Goal: Task Accomplishment & Management: Manage account settings

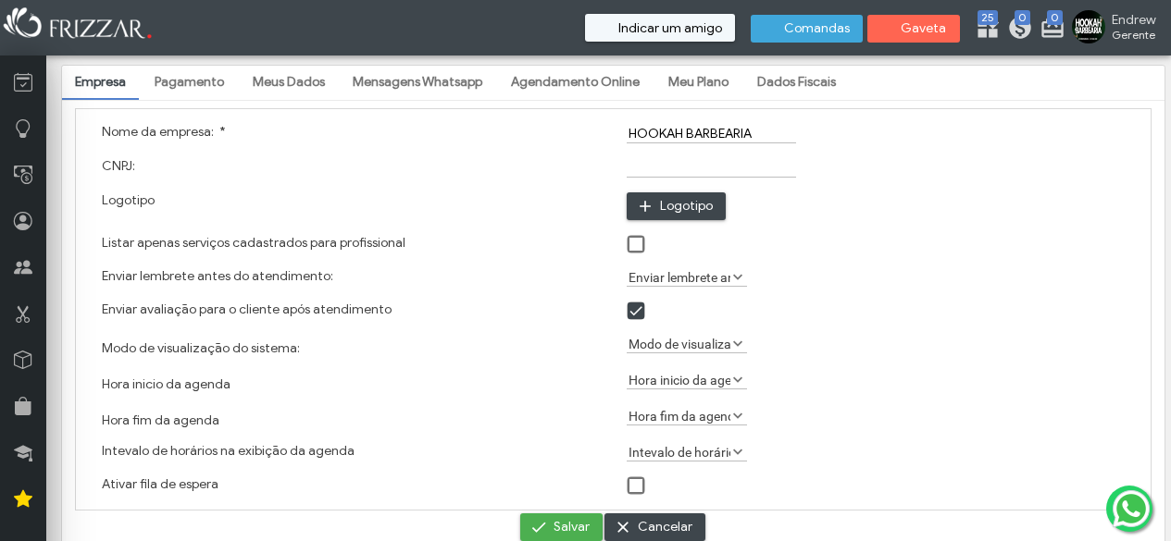
type input "R$ 1,00"
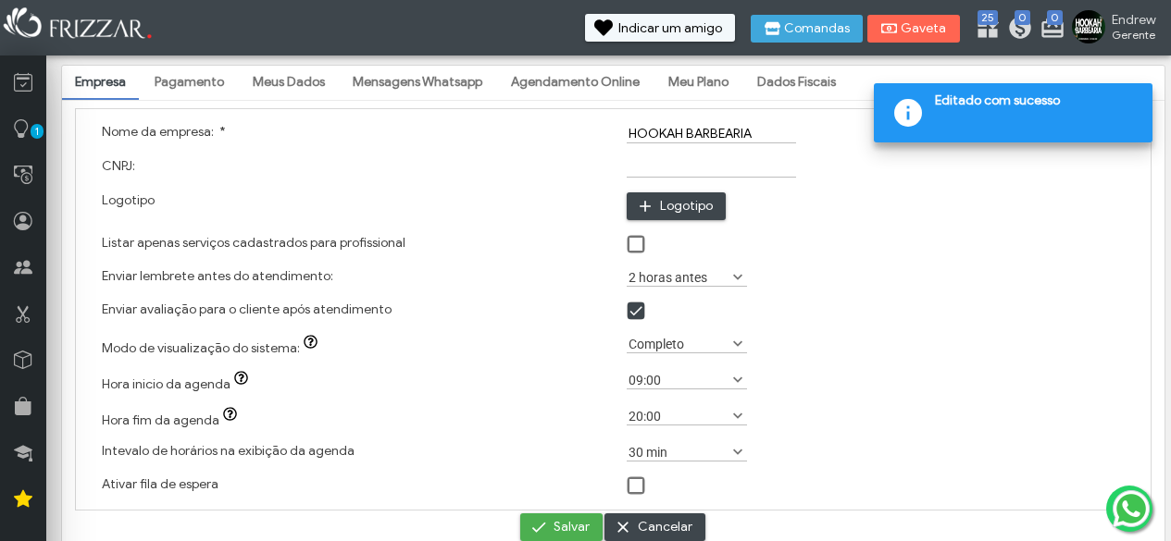
click at [217, 77] on link "Pagamento" at bounding box center [189, 82] width 95 height 31
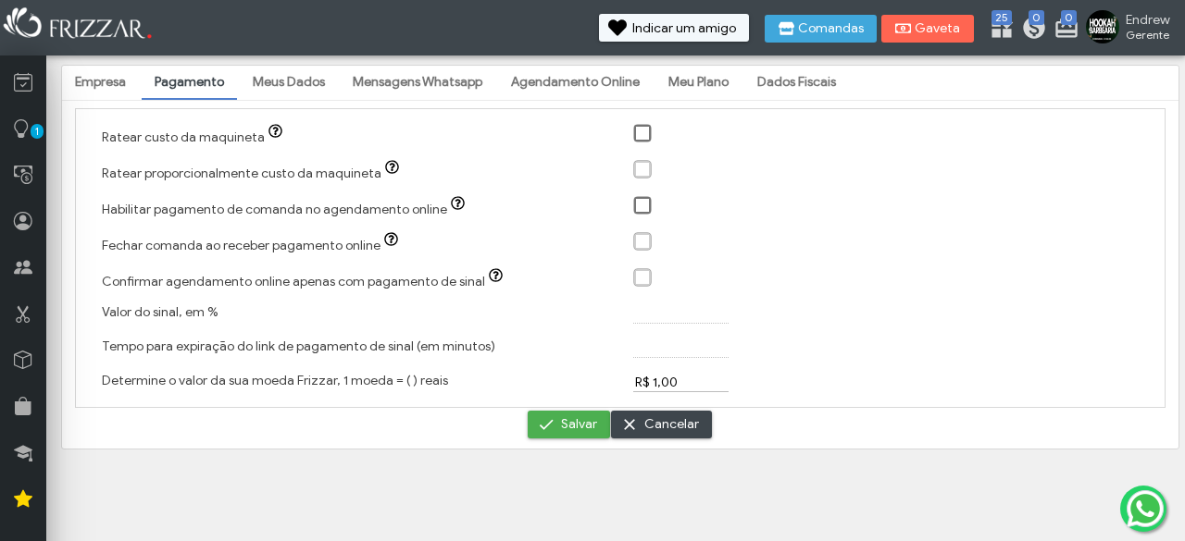
click at [287, 90] on link "Meus Dados" at bounding box center [289, 82] width 98 height 31
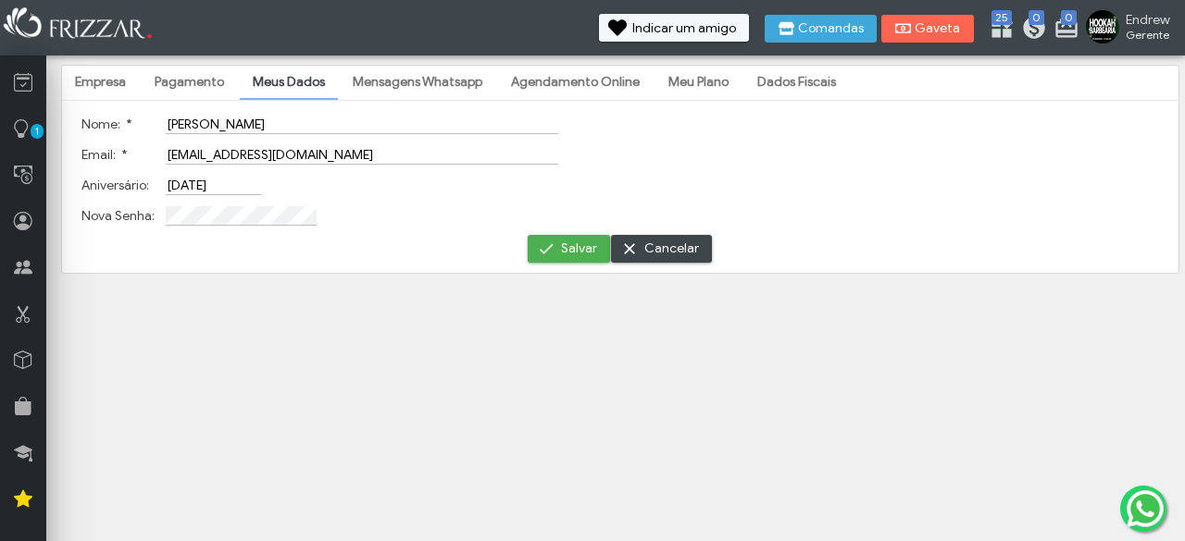
click at [376, 97] on link "Mensagens Whatsapp" at bounding box center [417, 82] width 155 height 31
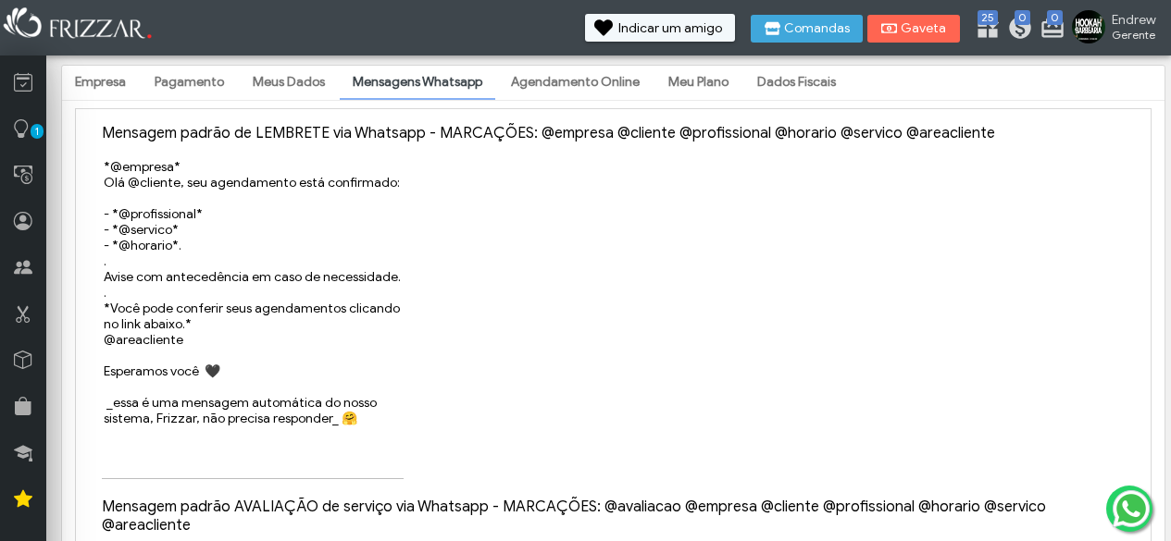
click at [569, 68] on link "Agendamento Online" at bounding box center [575, 82] width 155 height 31
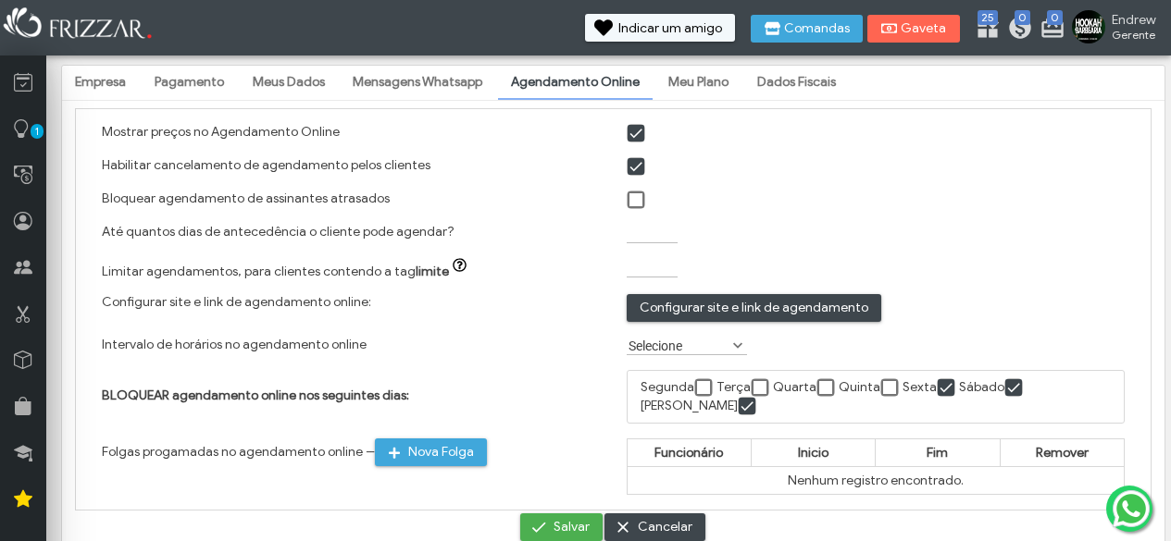
click at [710, 88] on link "Meu Plano" at bounding box center [698, 82] width 86 height 31
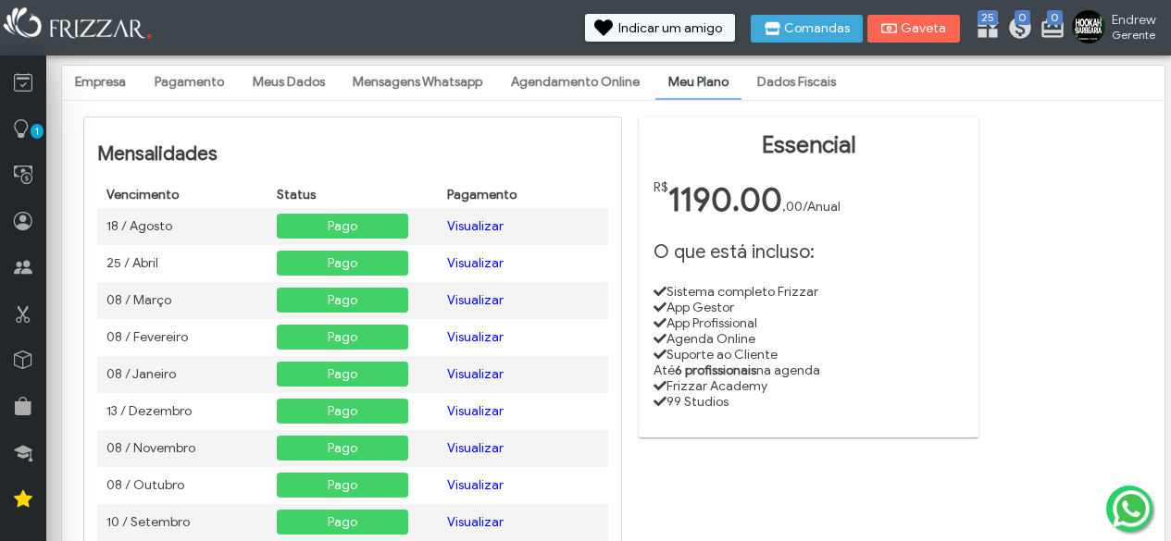
click at [819, 83] on link "Dados Fiscais" at bounding box center [796, 82] width 105 height 31
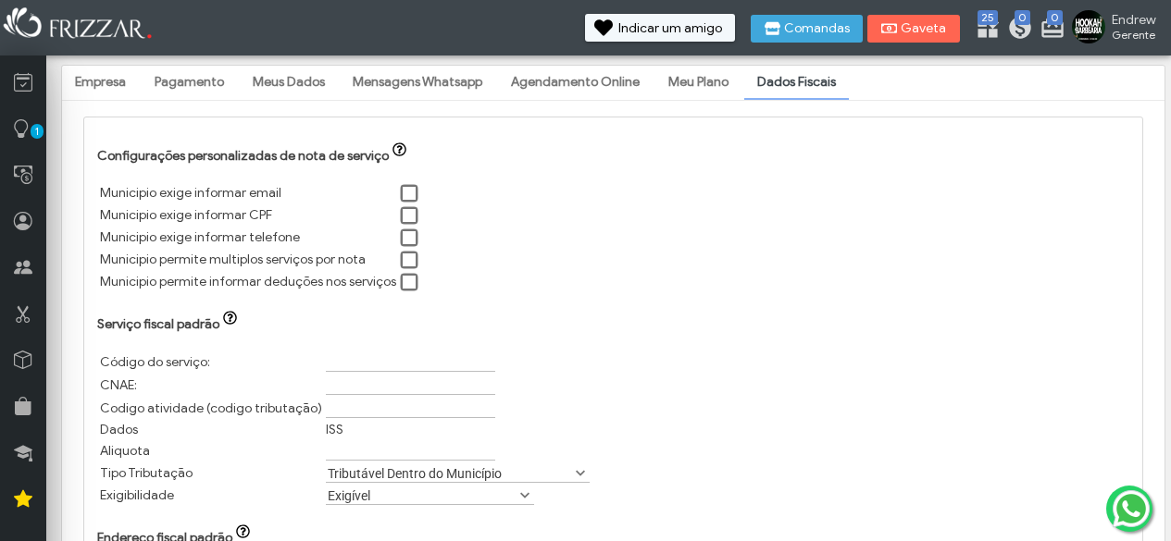
click at [709, 91] on link "Meu Plano" at bounding box center [698, 82] width 86 height 31
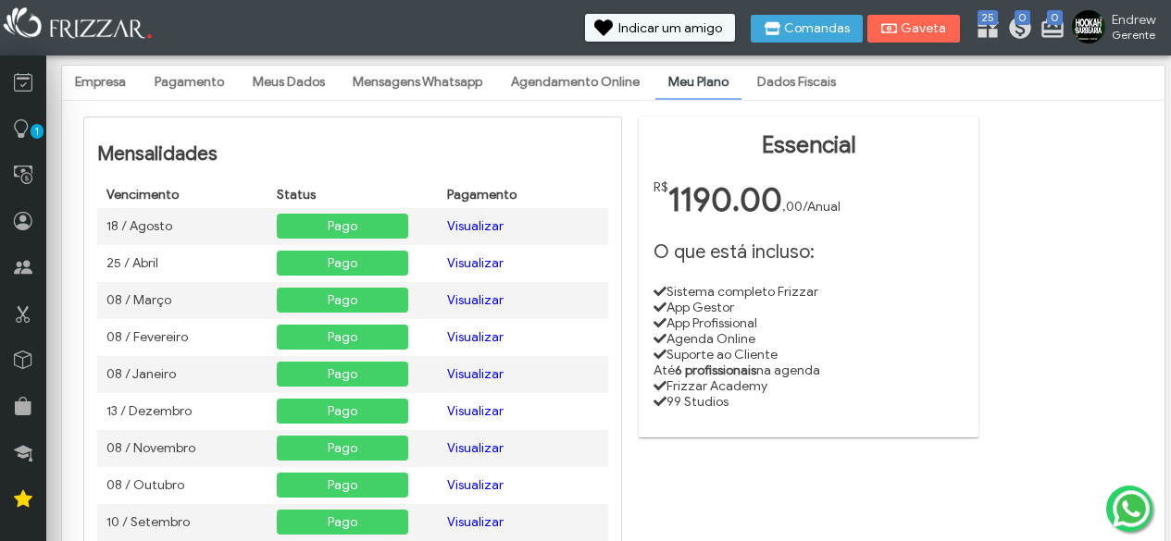
click at [108, 34] on img at bounding box center [78, 25] width 157 height 41
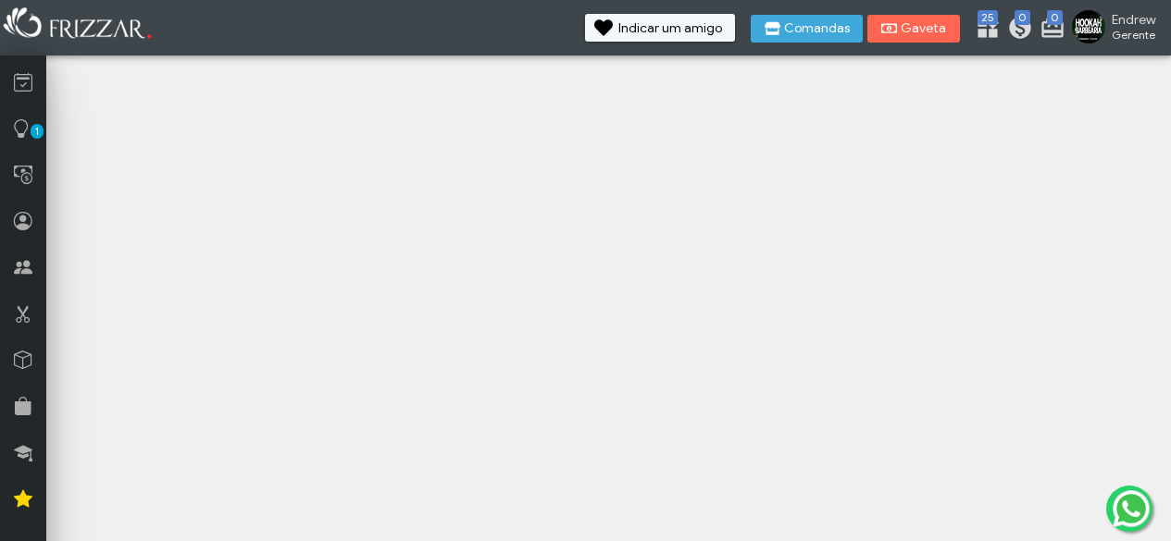
scroll to position [28, 0]
